Goal: Transaction & Acquisition: Purchase product/service

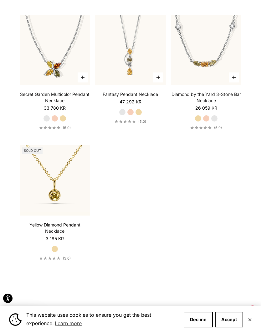
scroll to position [885, 0]
click at [55, 179] on img at bounding box center [55, 180] width 78 height 78
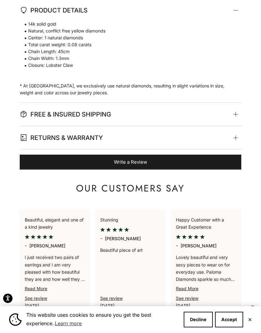
scroll to position [503, 0]
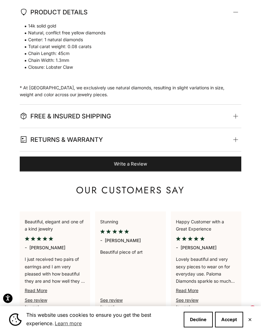
click at [241, 111] on summary "FREE & INSURED SHIPPING" at bounding box center [131, 116] width 222 height 23
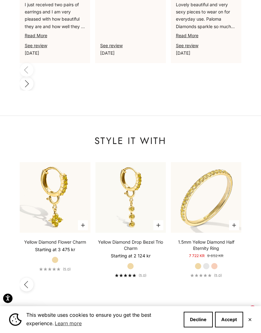
scroll to position [0, 529]
click at [210, 159] on img at bounding box center [206, 198] width 78 height 78
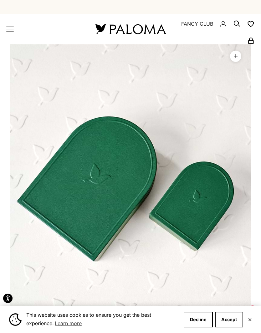
scroll to position [866, 0]
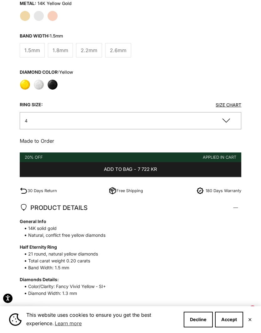
scroll to position [437, 0]
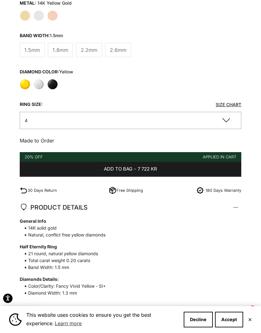
click at [227, 116] on button "4" at bounding box center [131, 120] width 222 height 17
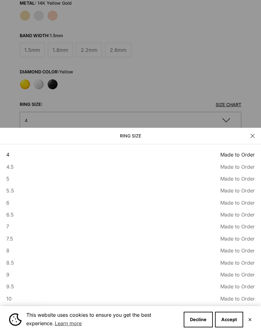
click at [250, 138] on button "Close" at bounding box center [252, 136] width 4 height 4
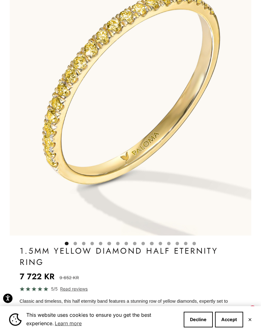
scroll to position [0, 0]
